Goal: Information Seeking & Learning: Learn about a topic

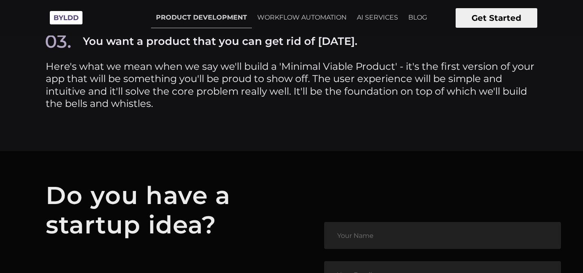
scroll to position [3586, 0]
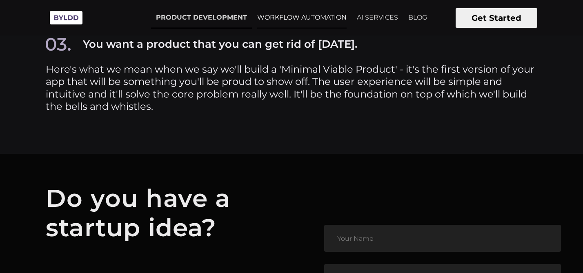
click at [320, 16] on link "WORKFLOW AUTOMATION" at bounding box center [301, 17] width 99 height 20
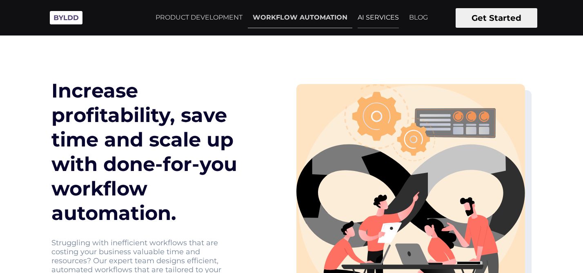
click at [367, 13] on link "AI SERVICES" at bounding box center [378, 17] width 51 height 20
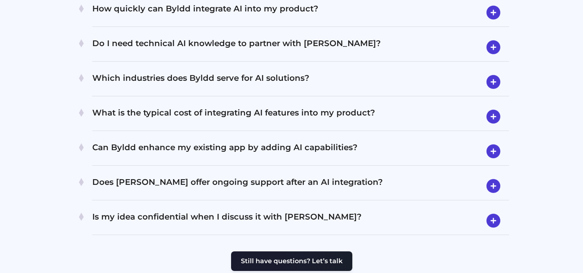
scroll to position [1710, 0]
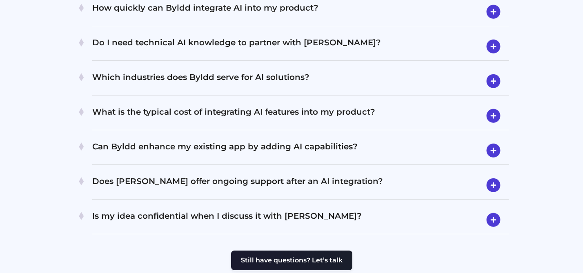
click at [492, 36] on img at bounding box center [493, 46] width 21 height 21
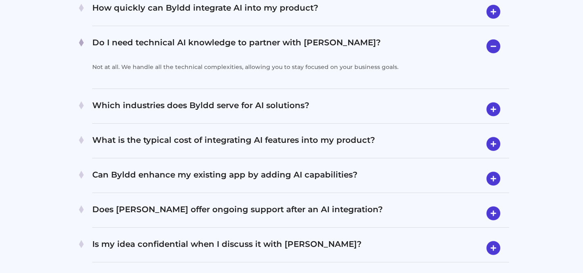
click at [492, 36] on img at bounding box center [493, 46] width 21 height 21
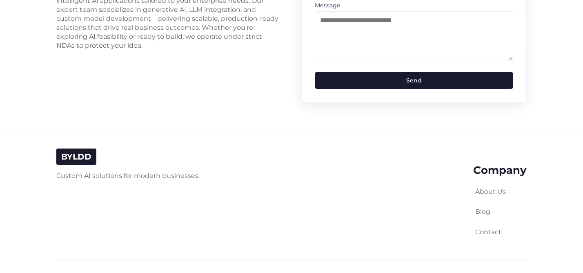
scroll to position [2111, 0]
